Goal: Task Accomplishment & Management: Use online tool/utility

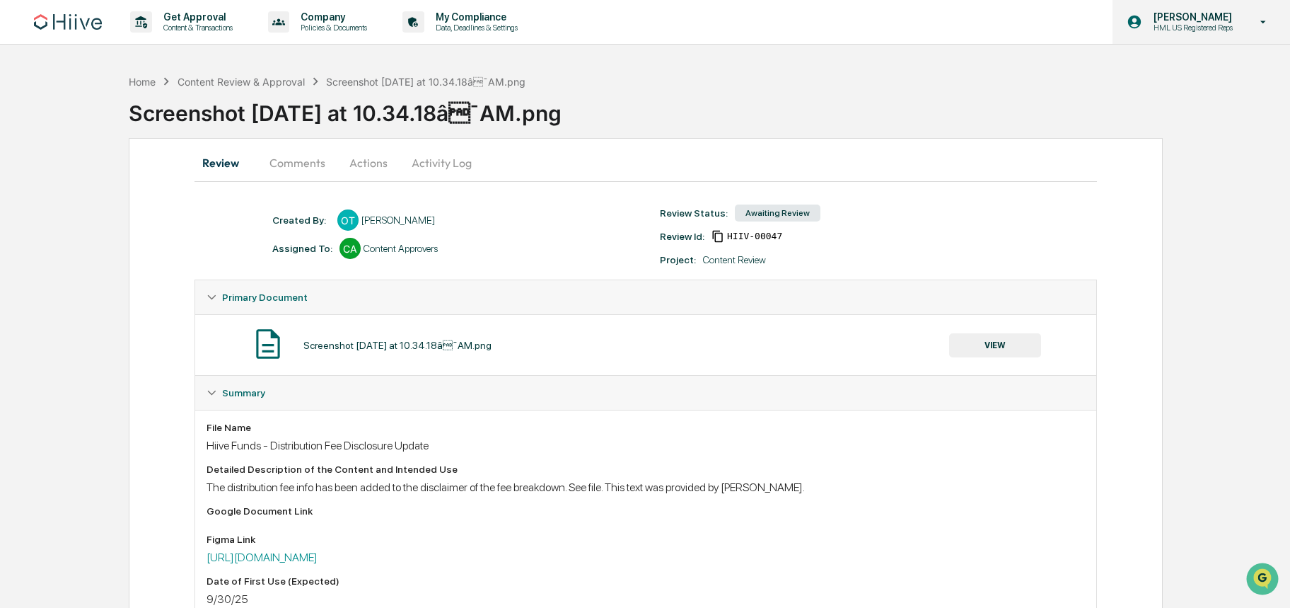
click at [1212, 24] on p "HML US Registered Reps" at bounding box center [1191, 28] width 98 height 10
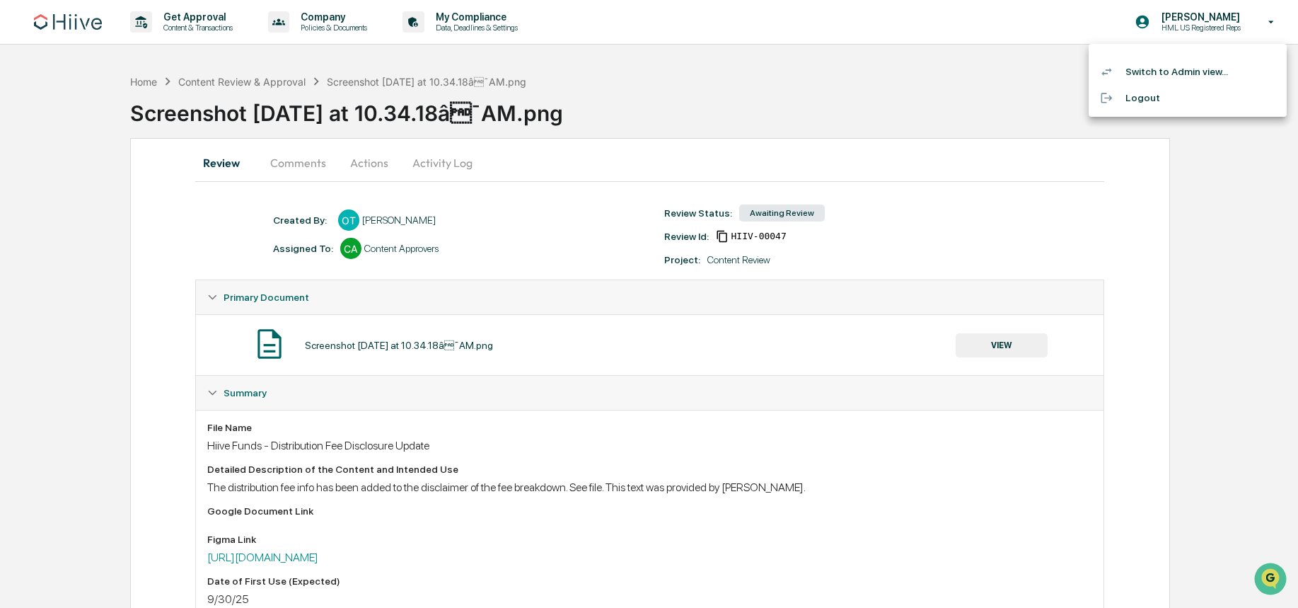
click at [1161, 72] on li "Switch to Admin view..." at bounding box center [1188, 72] width 198 height 26
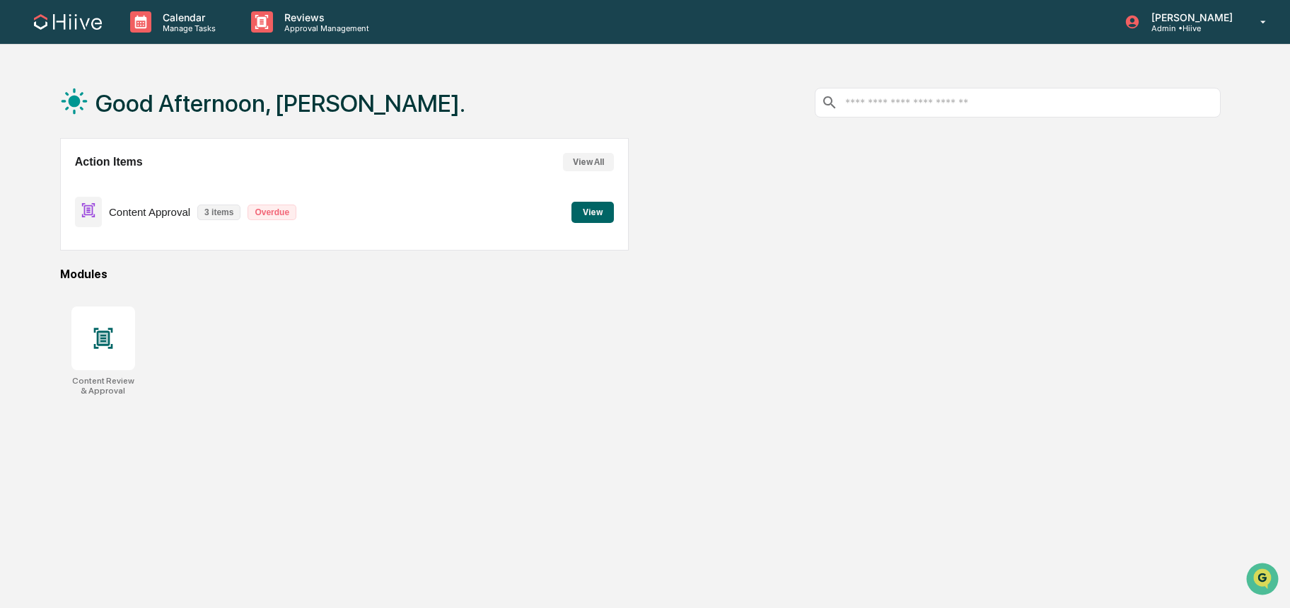
click at [598, 216] on button "View" at bounding box center [593, 212] width 42 height 21
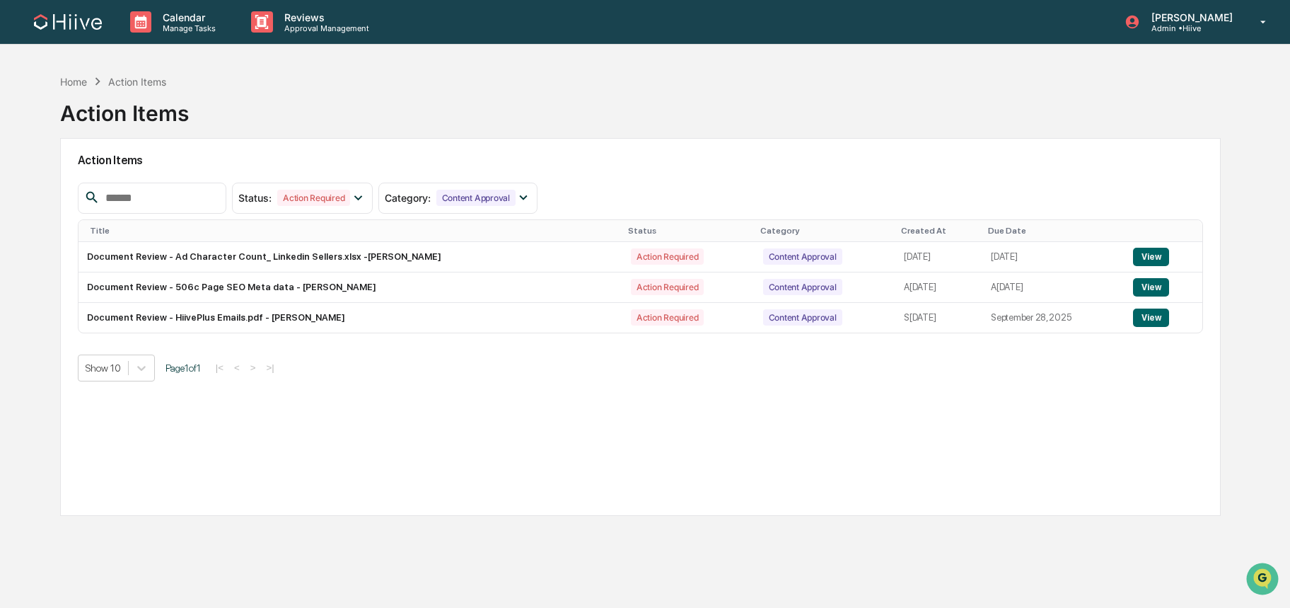
click at [132, 78] on div "Action Items" at bounding box center [137, 82] width 58 height 12
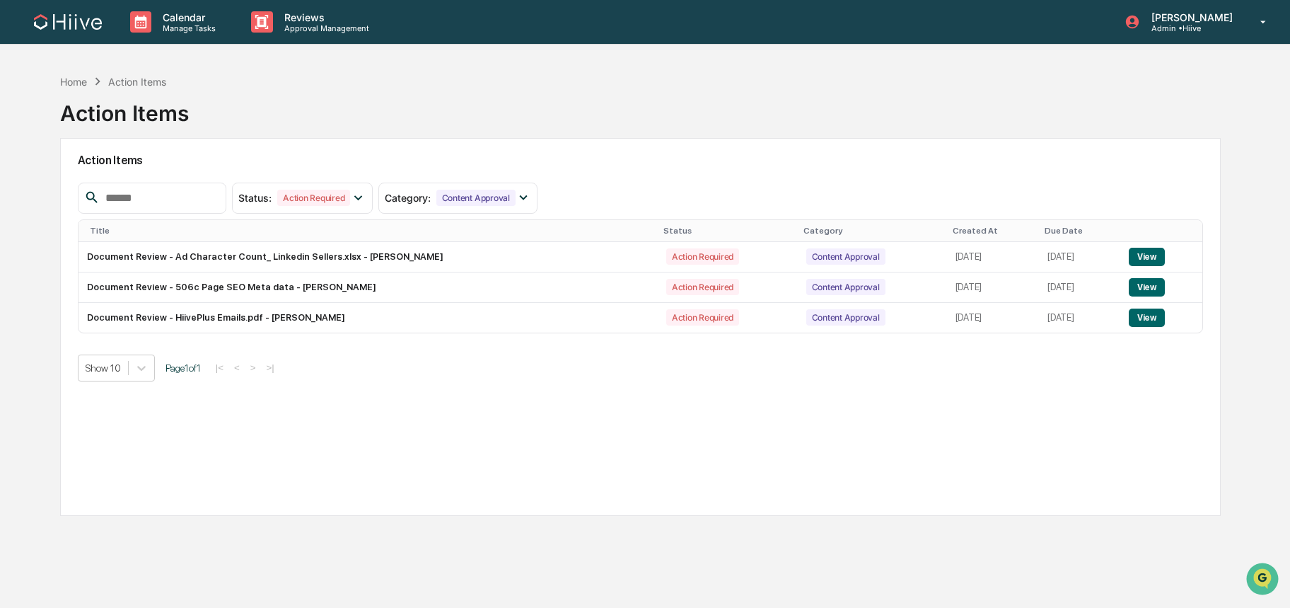
click at [64, 35] on link at bounding box center [76, 22] width 85 height 44
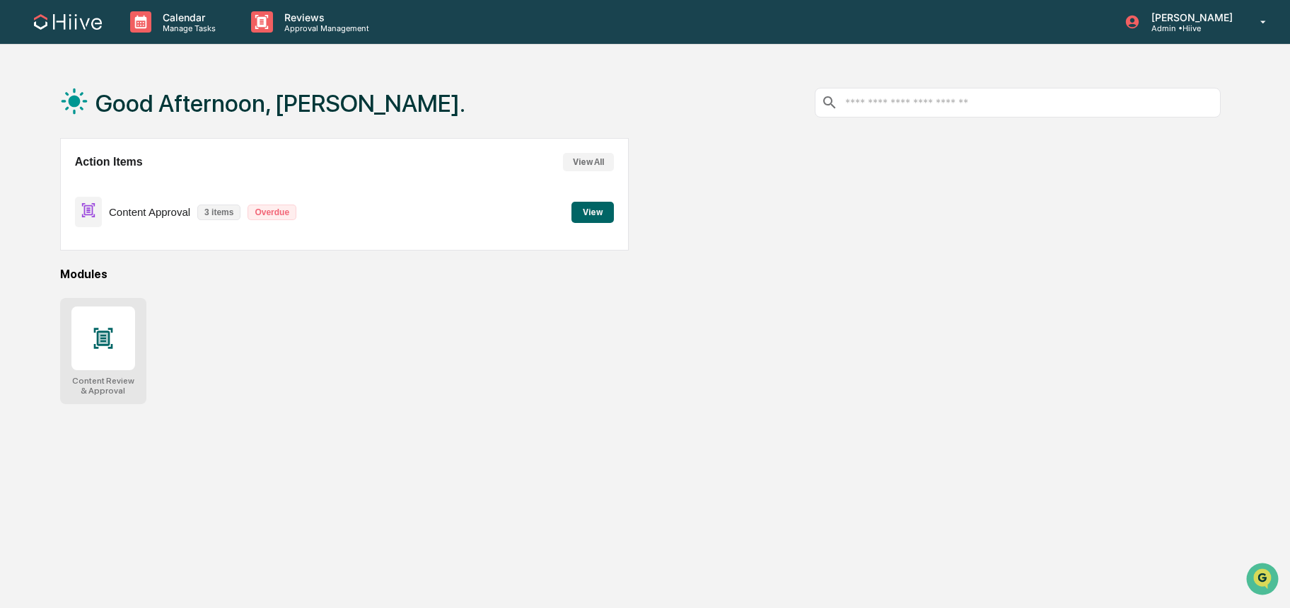
click at [98, 322] on div at bounding box center [103, 338] width 64 height 64
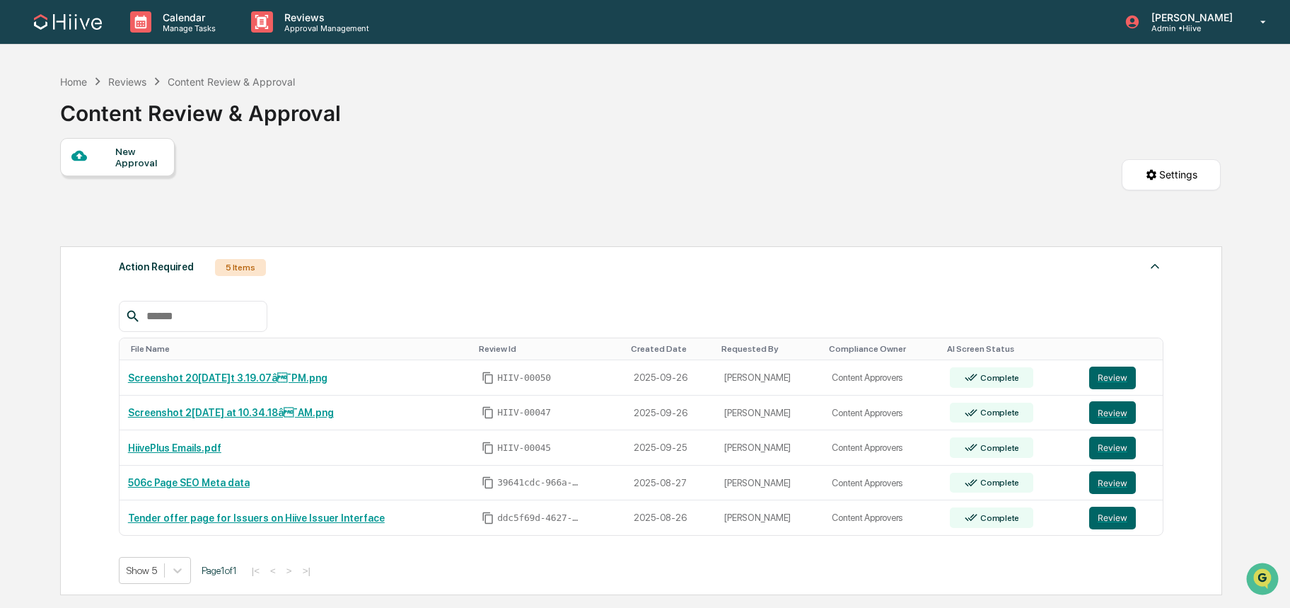
scroll to position [85, 0]
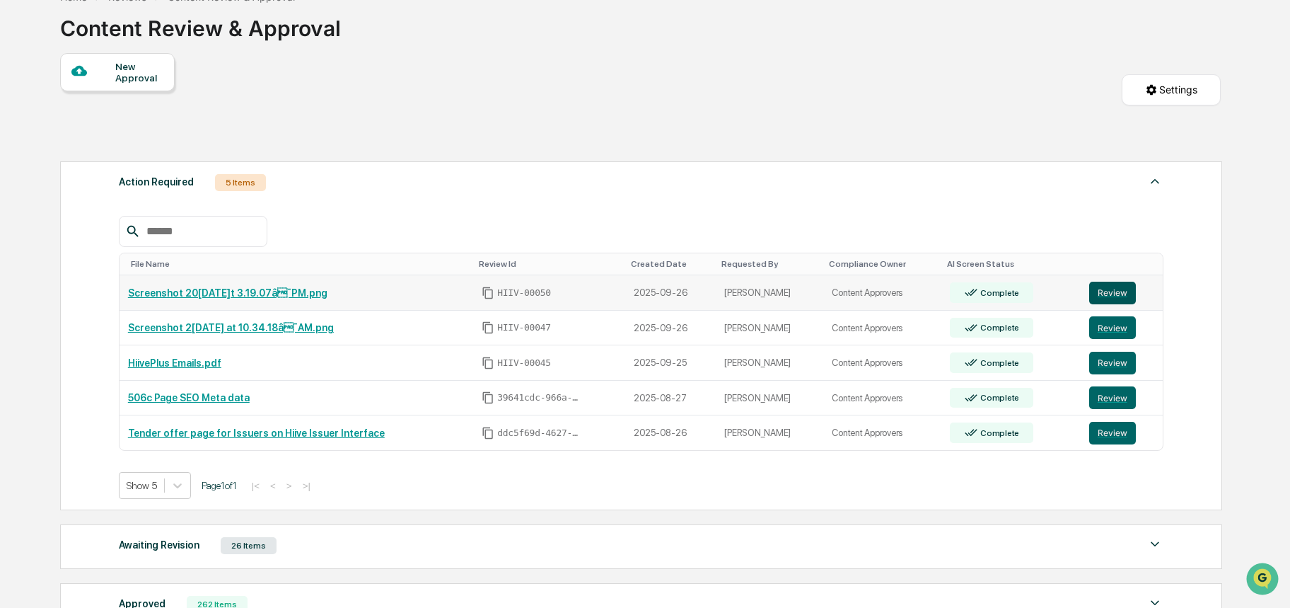
click at [1119, 294] on button "Review" at bounding box center [1112, 293] width 47 height 23
click at [224, 330] on link "Screenshot [DATE] at 10.34.18â¯AM.png" at bounding box center [231, 327] width 206 height 11
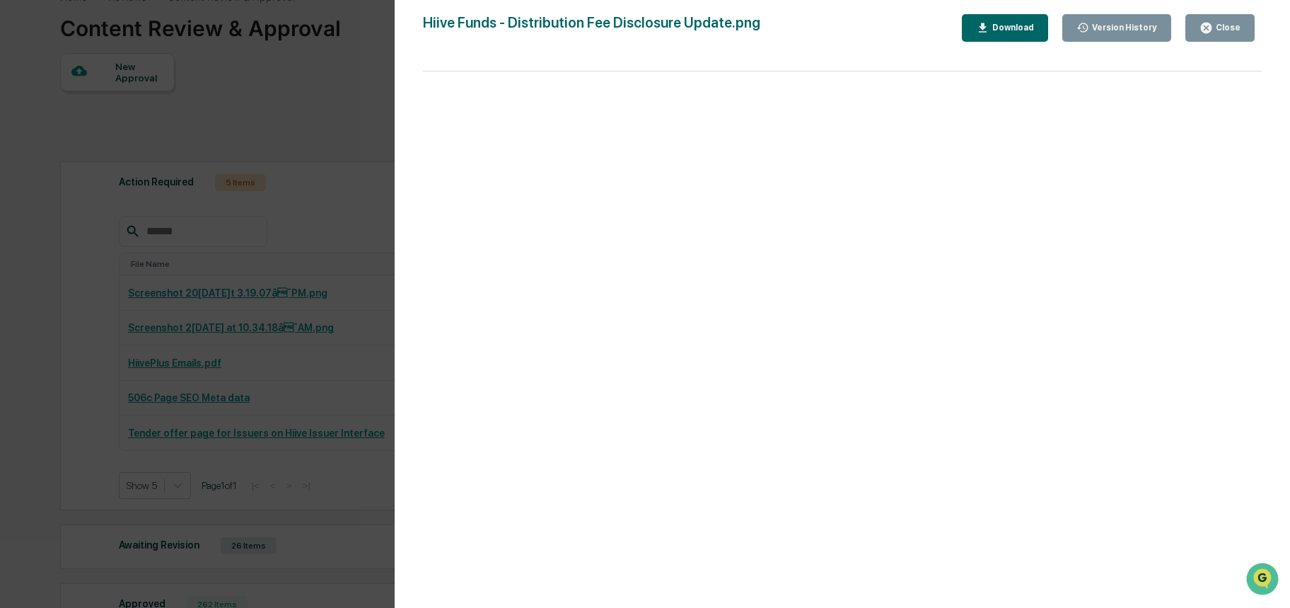
click at [238, 217] on div "Version History 09/29/2025, 08:31 PM Stephanie Bernard 09/29/2025, 08:31 PM Ste…" at bounding box center [645, 304] width 1290 height 608
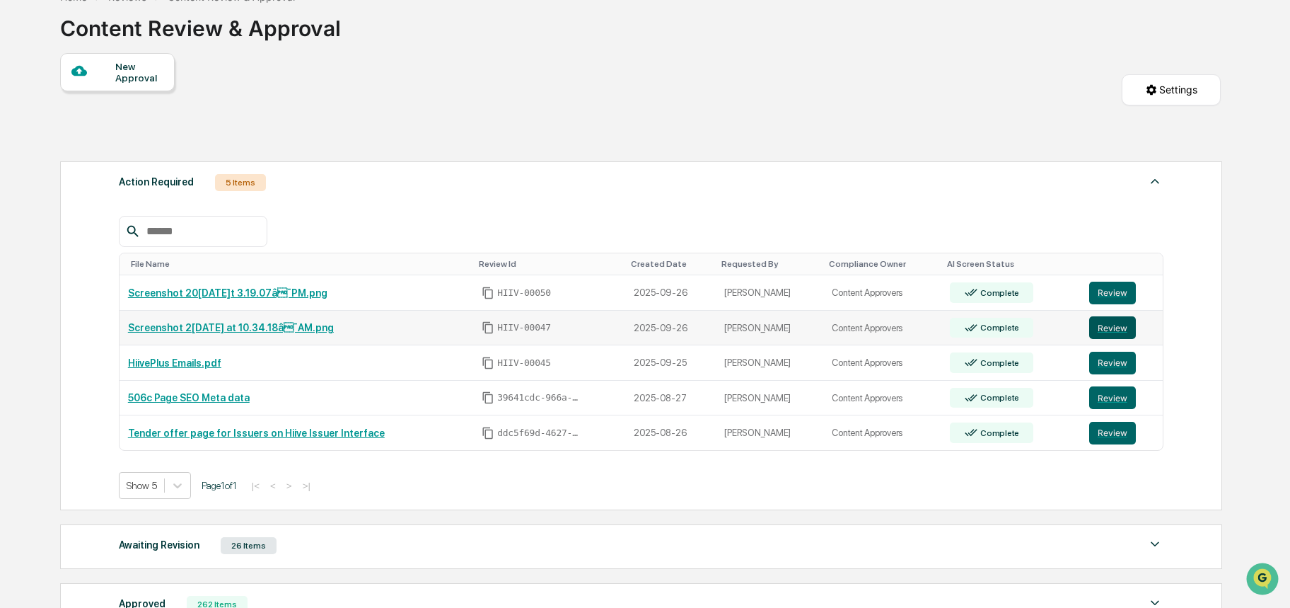
click at [1121, 330] on button "Review" at bounding box center [1112, 327] width 47 height 23
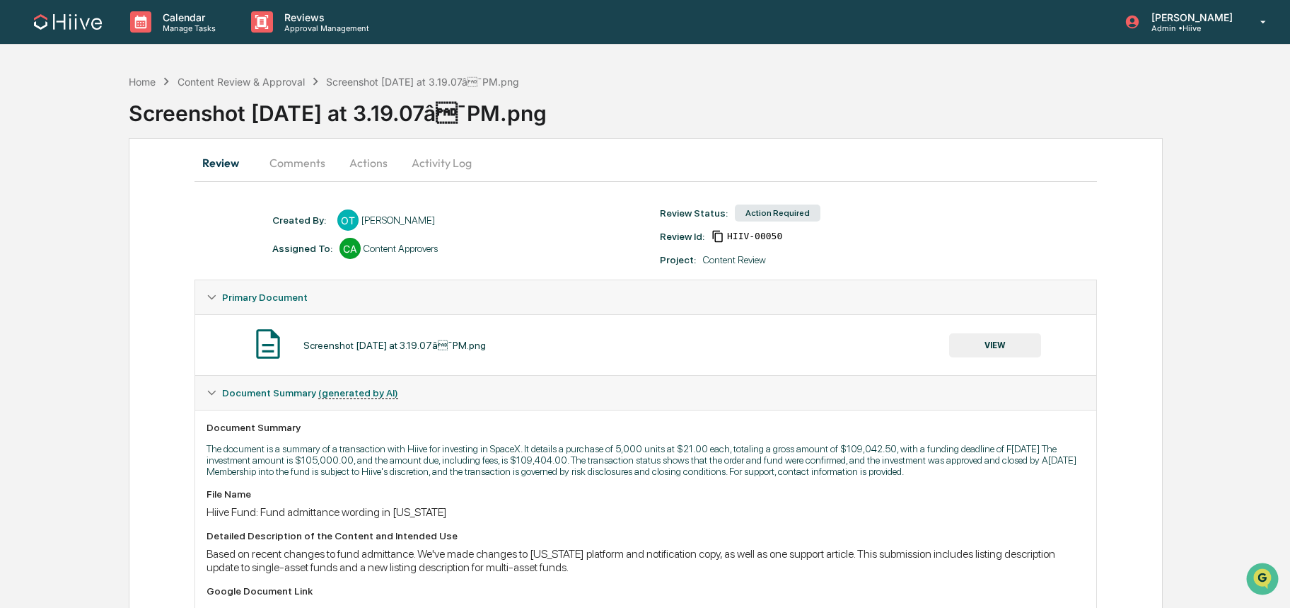
click at [288, 170] on button "Comments" at bounding box center [297, 163] width 79 height 34
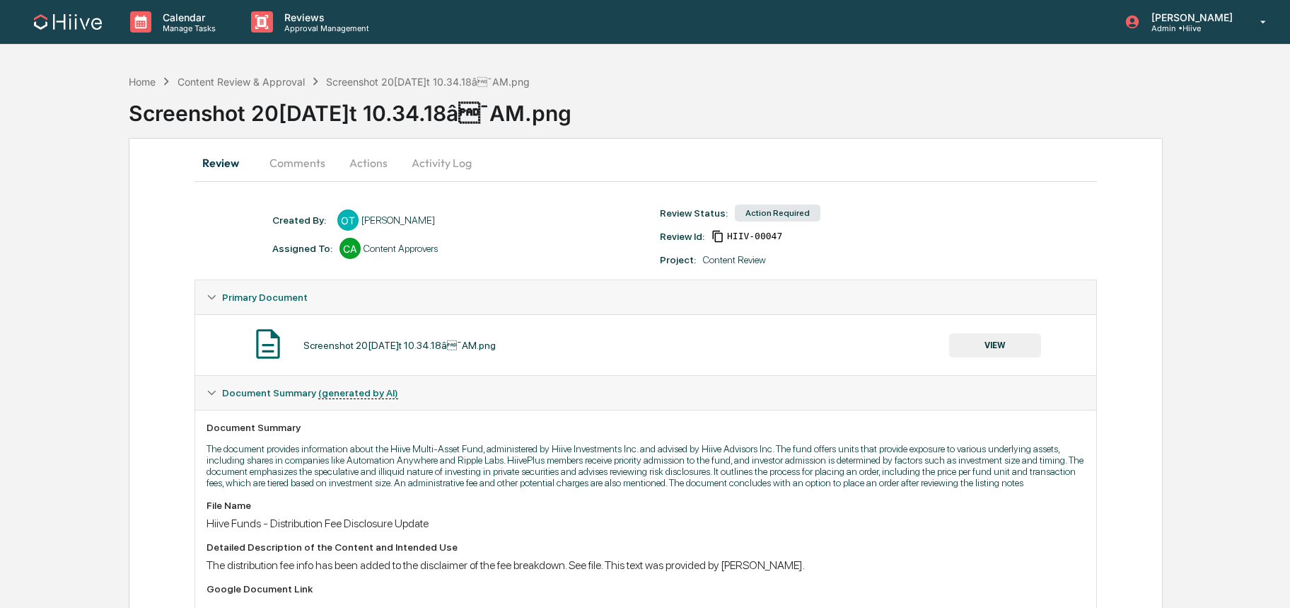
click at [304, 176] on button "Comments" at bounding box center [297, 163] width 79 height 34
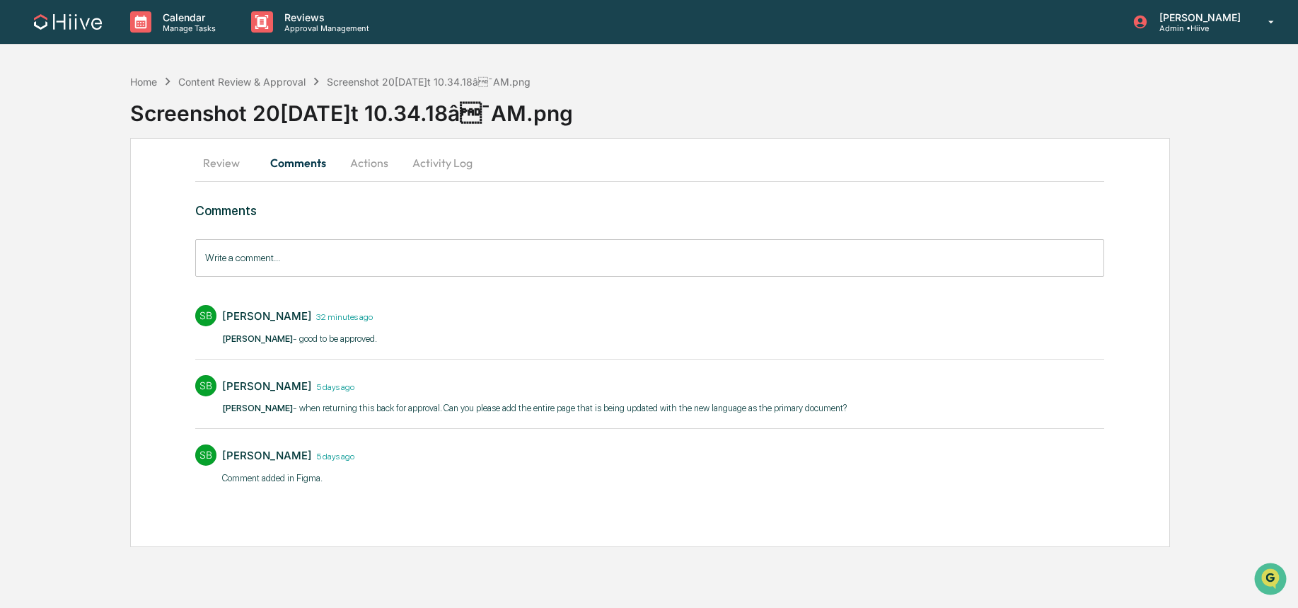
click at [238, 164] on button "Review" at bounding box center [227, 163] width 64 height 34
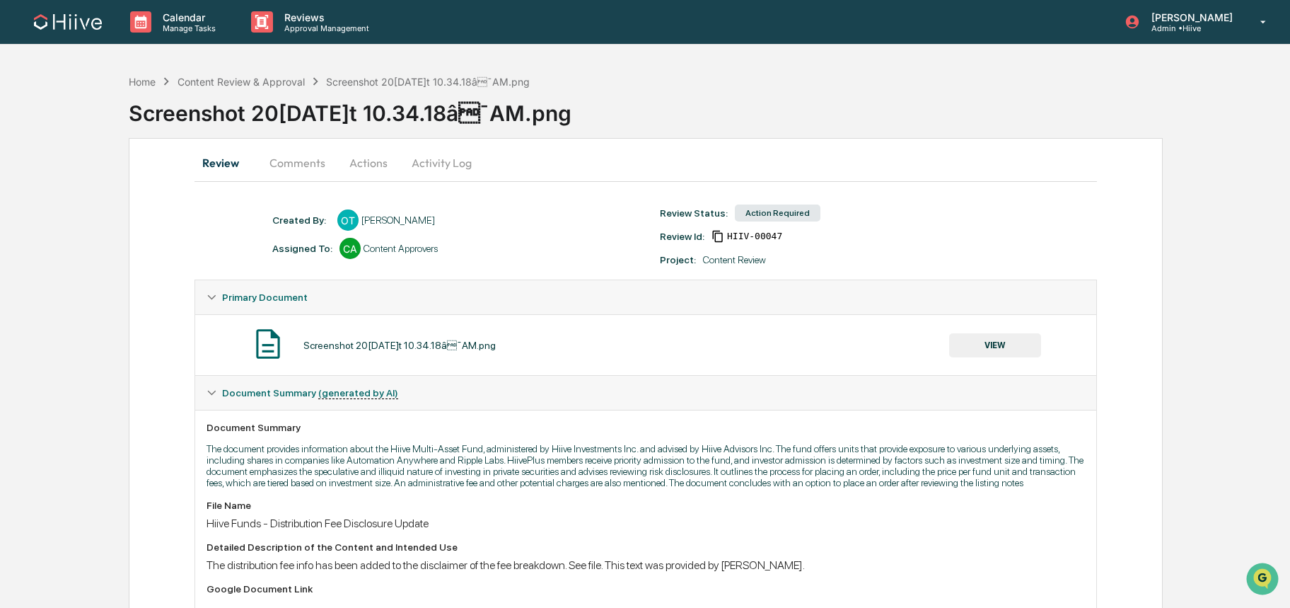
click at [992, 349] on button "VIEW" at bounding box center [995, 345] width 92 height 24
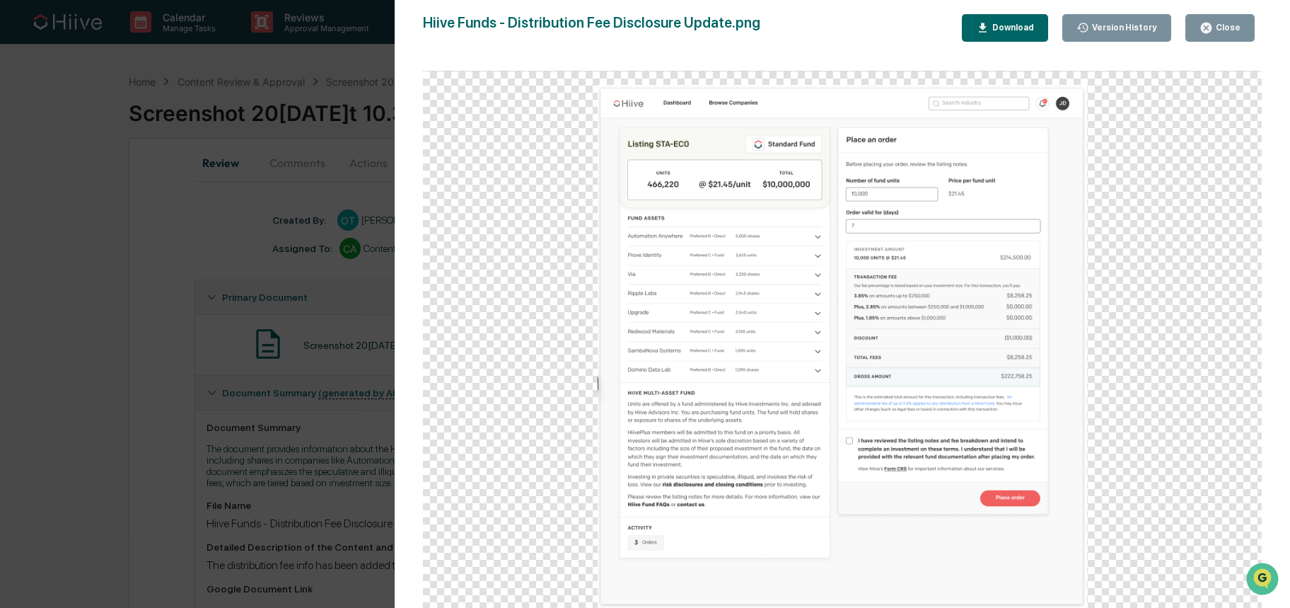
click at [748, 329] on img at bounding box center [842, 346] width 489 height 523
click at [311, 381] on div "Version History 09/29/2025, 08:31 PM Stephanie Bernard 09/29/2025, 08:31 PM Ste…" at bounding box center [645, 304] width 1290 height 608
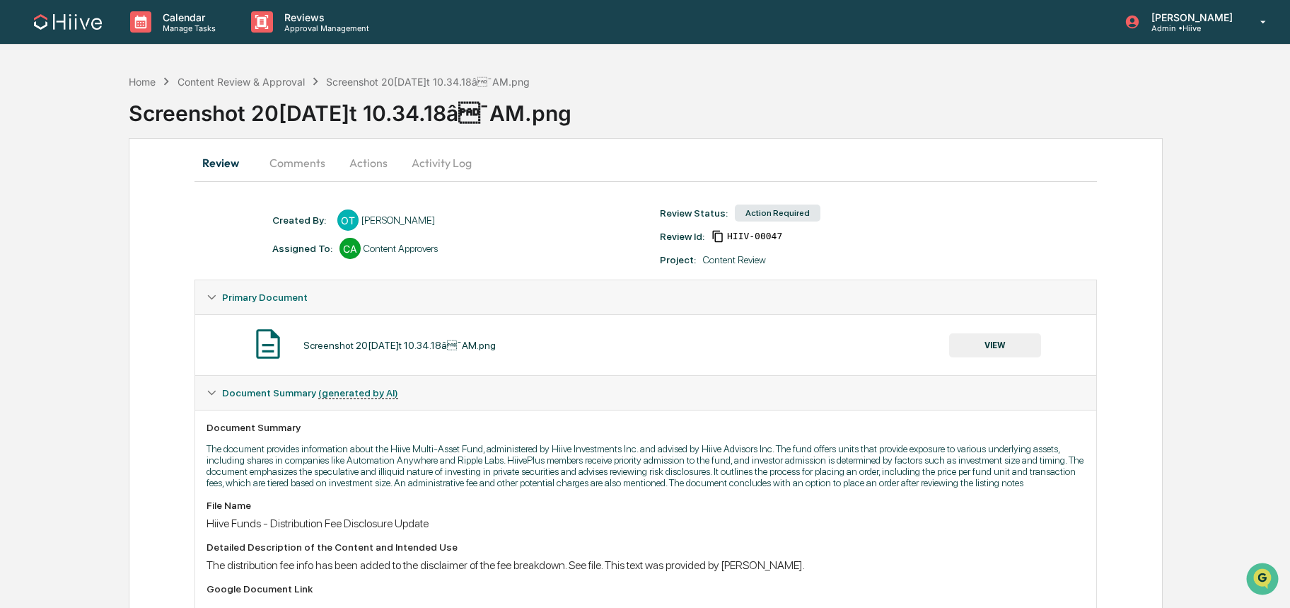
click at [373, 166] on button "Actions" at bounding box center [369, 163] width 64 height 34
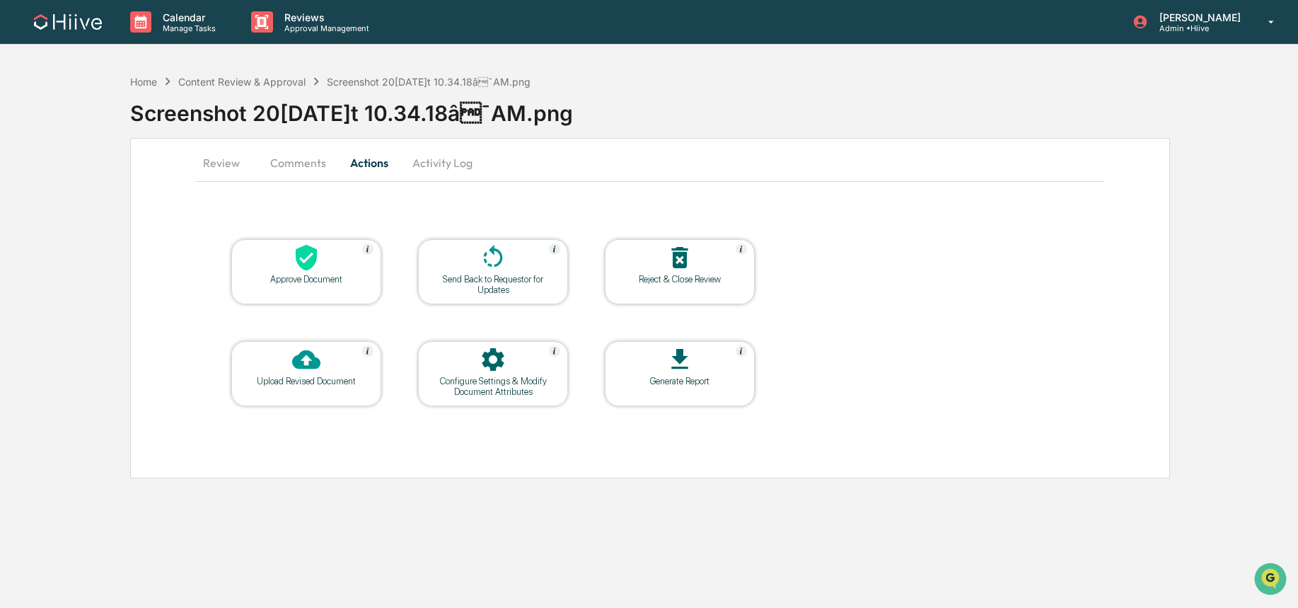
click at [318, 253] on icon at bounding box center [306, 257] width 28 height 28
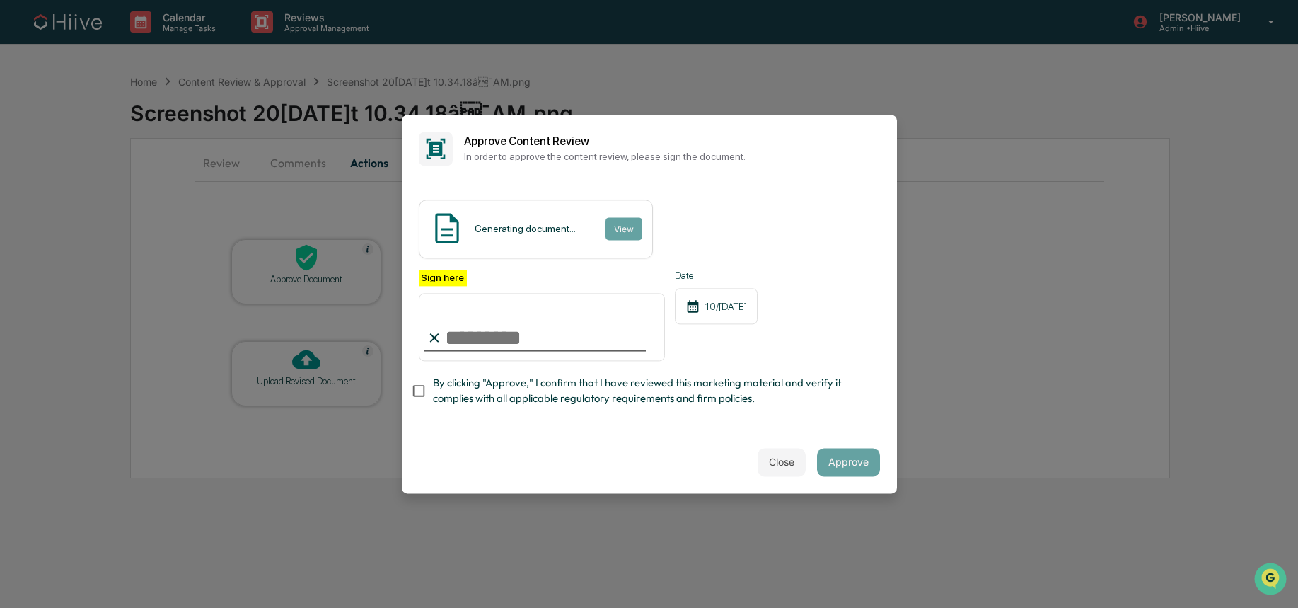
click at [0, 607] on com-1password-button at bounding box center [0, 608] width 0 height 0
type input "**********"
click at [464, 383] on span "By clicking "Approve," I confirm that I have reviewed this marketing material a…" at bounding box center [651, 392] width 436 height 32
click at [846, 448] on button "Approve" at bounding box center [848, 462] width 63 height 28
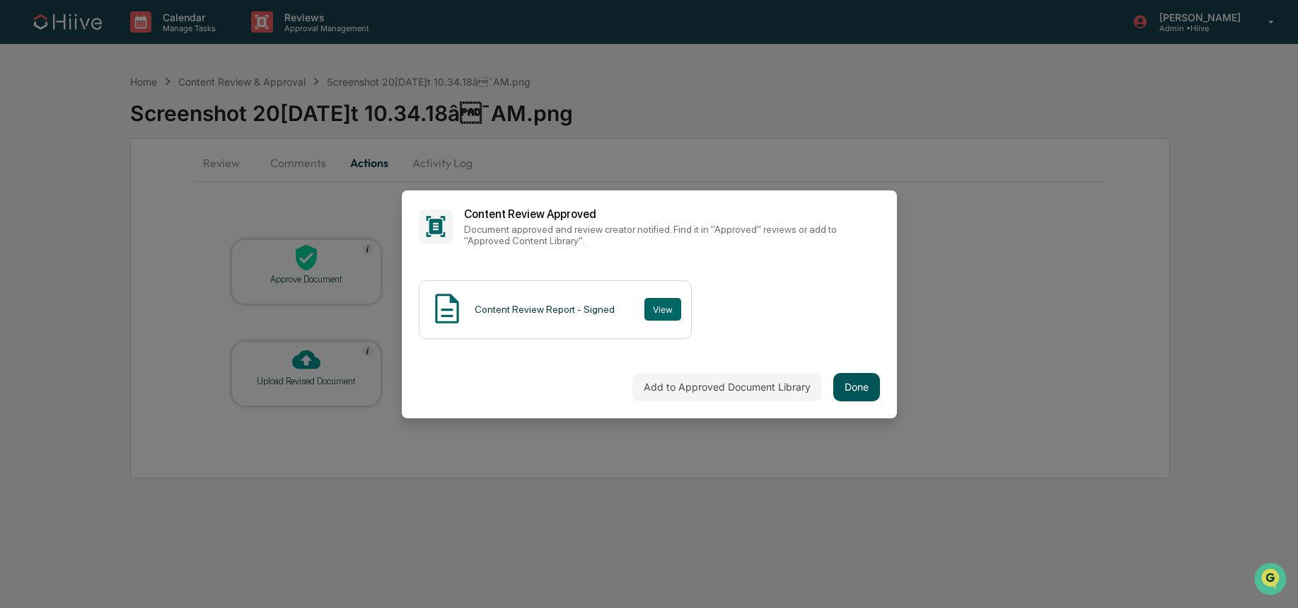
click at [852, 383] on button "Done" at bounding box center [856, 387] width 47 height 28
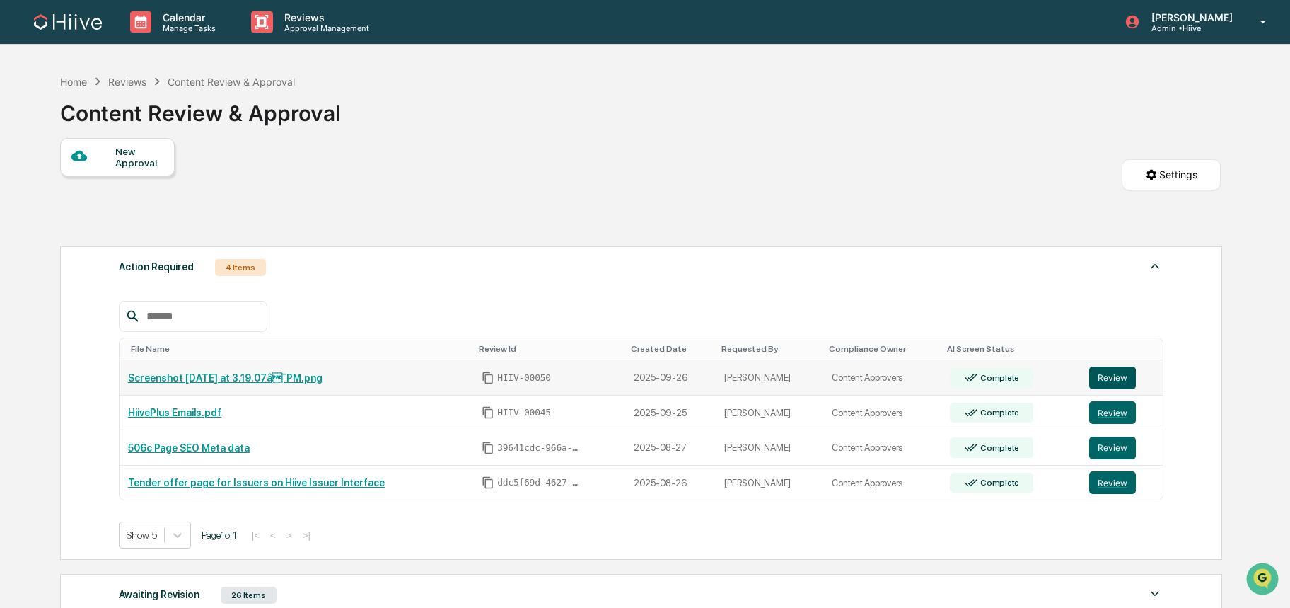
click at [1128, 373] on button "Review" at bounding box center [1112, 377] width 47 height 23
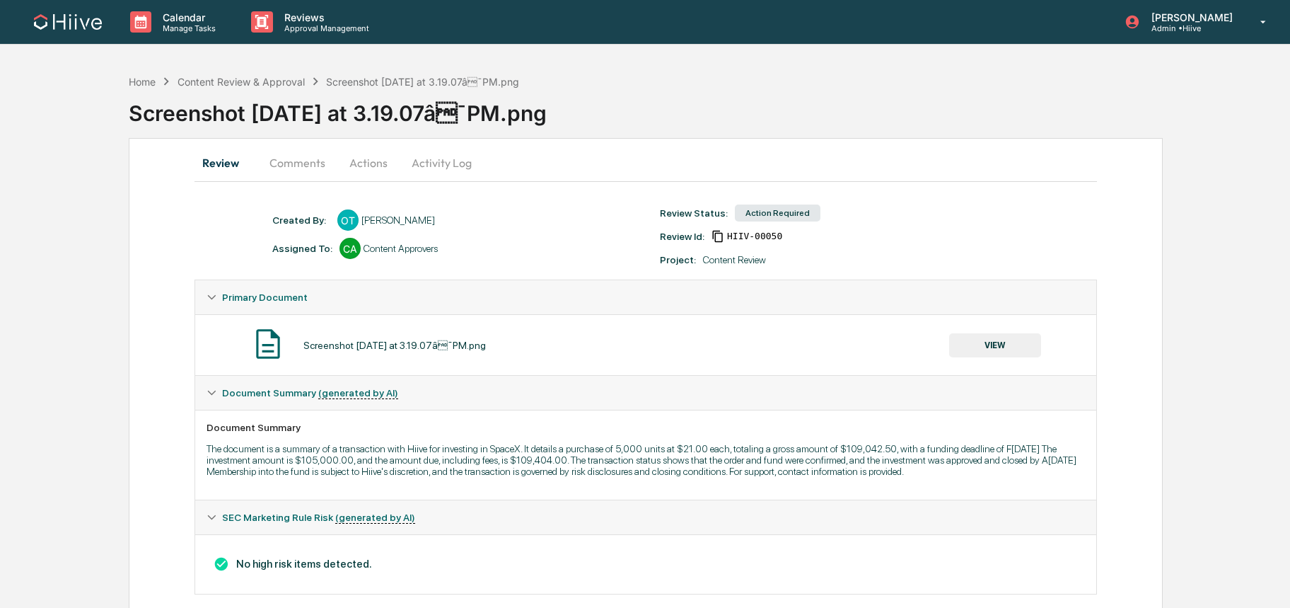
click at [308, 170] on button "Comments" at bounding box center [297, 163] width 79 height 34
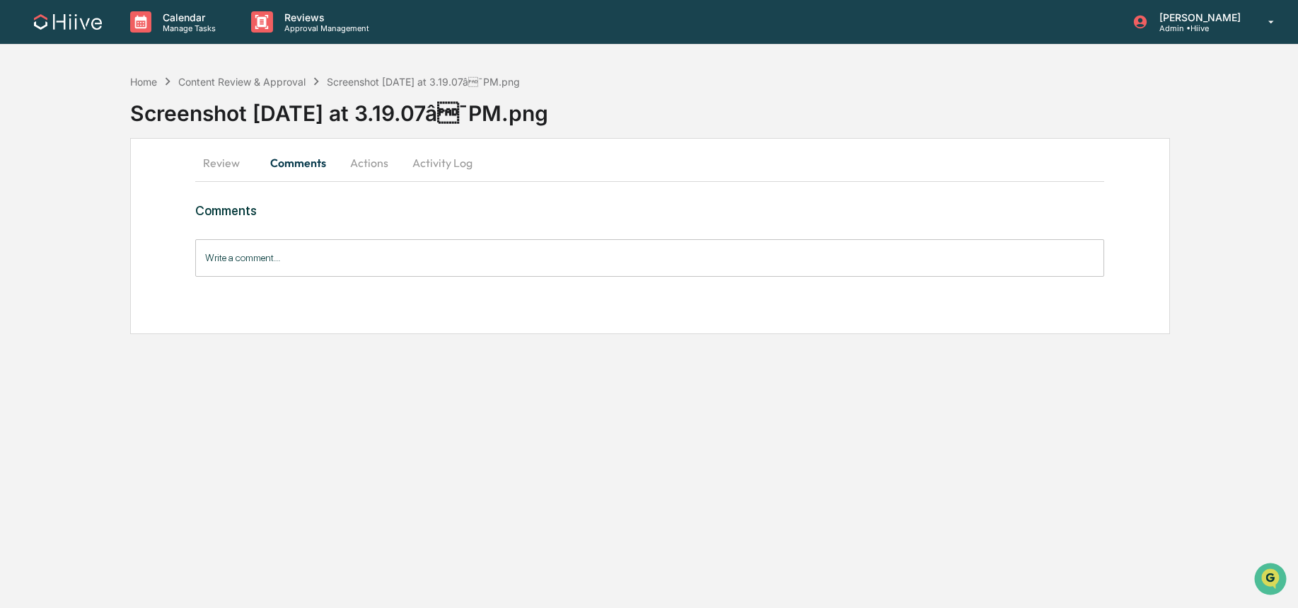
click at [223, 161] on button "Review" at bounding box center [227, 163] width 64 height 34
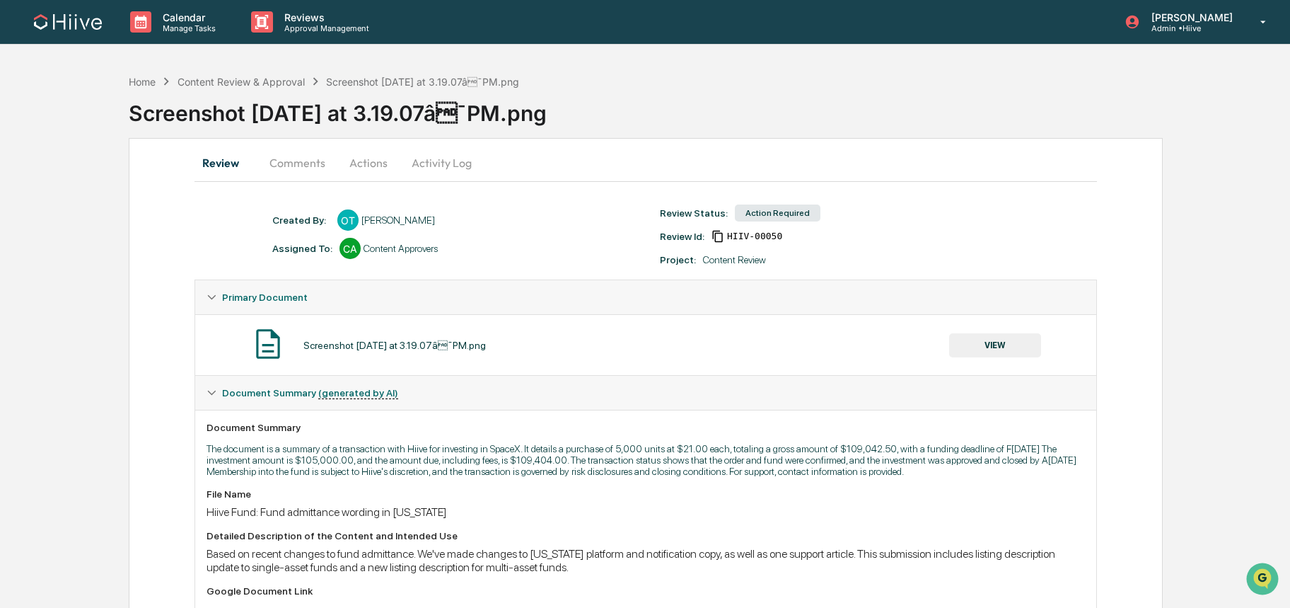
click at [990, 348] on button "VIEW" at bounding box center [995, 345] width 92 height 24
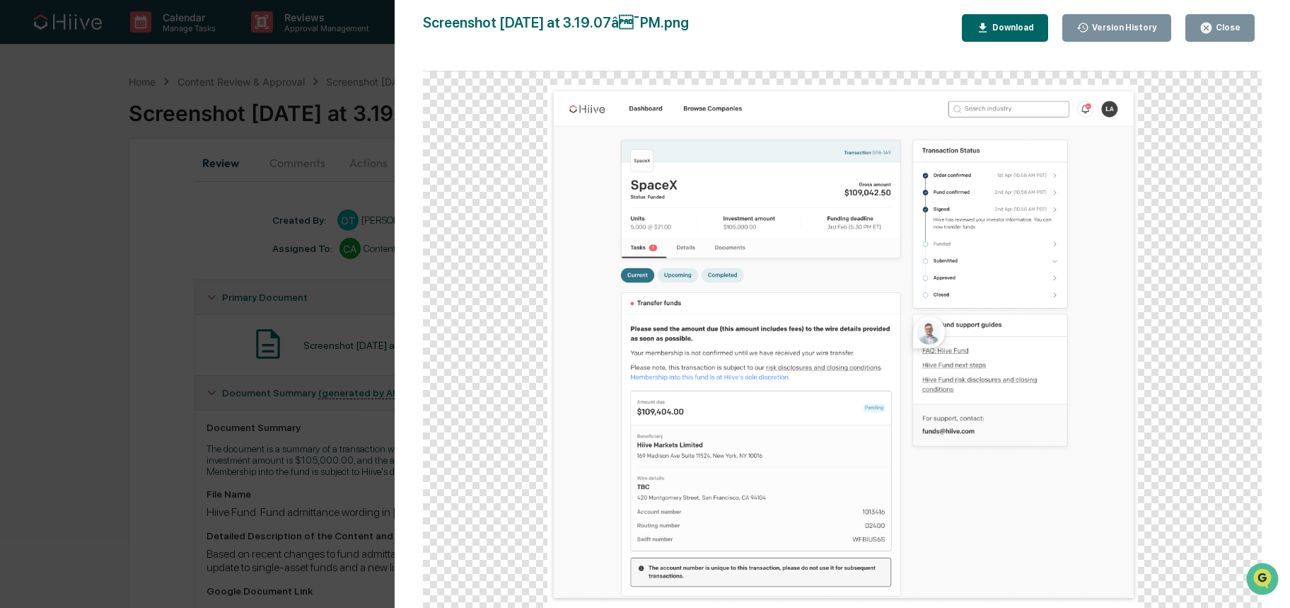
click at [151, 291] on div "Version History 0[DATE]6:58 PM[PERSON_NAME] 0[DATE]1:40 PM[PERSON_NAME] 0[DATE]…" at bounding box center [645, 304] width 1290 height 608
